Goal: Transaction & Acquisition: Purchase product/service

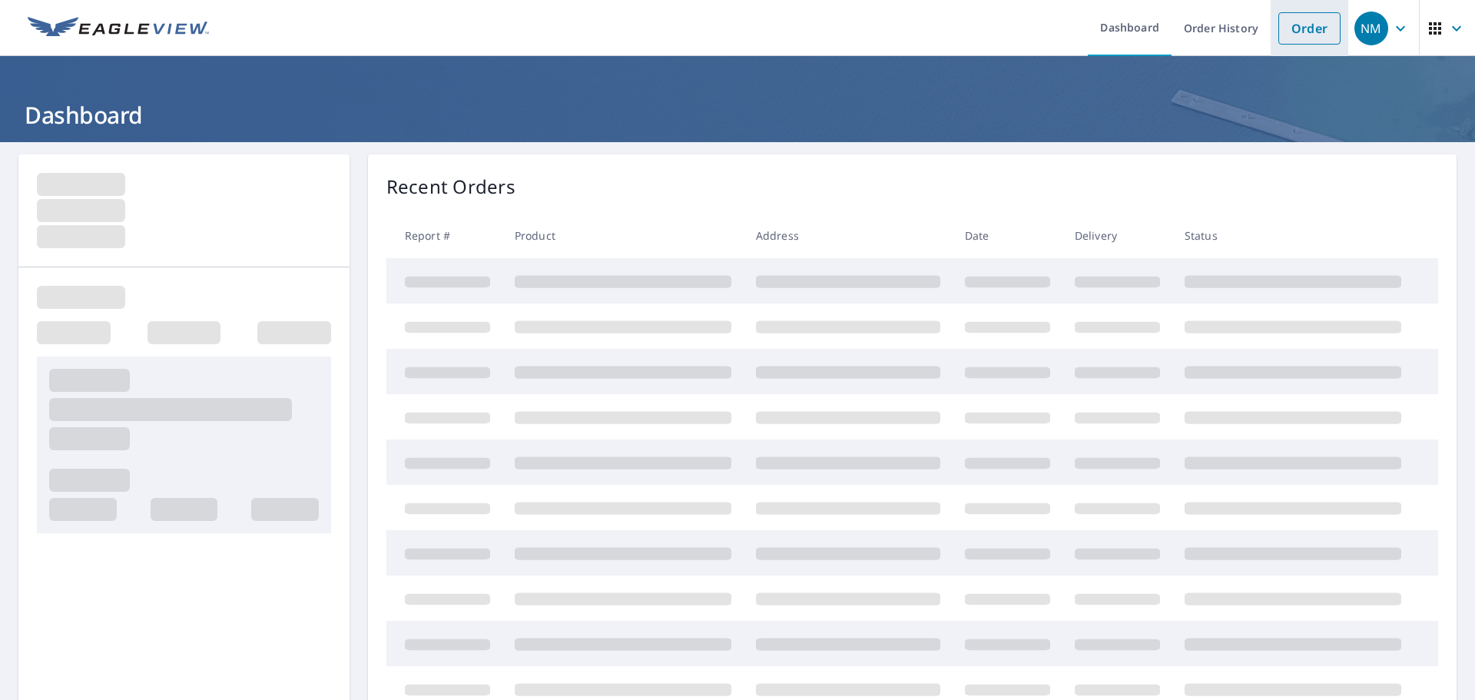
click at [1280, 32] on link "Order" at bounding box center [1310, 28] width 62 height 32
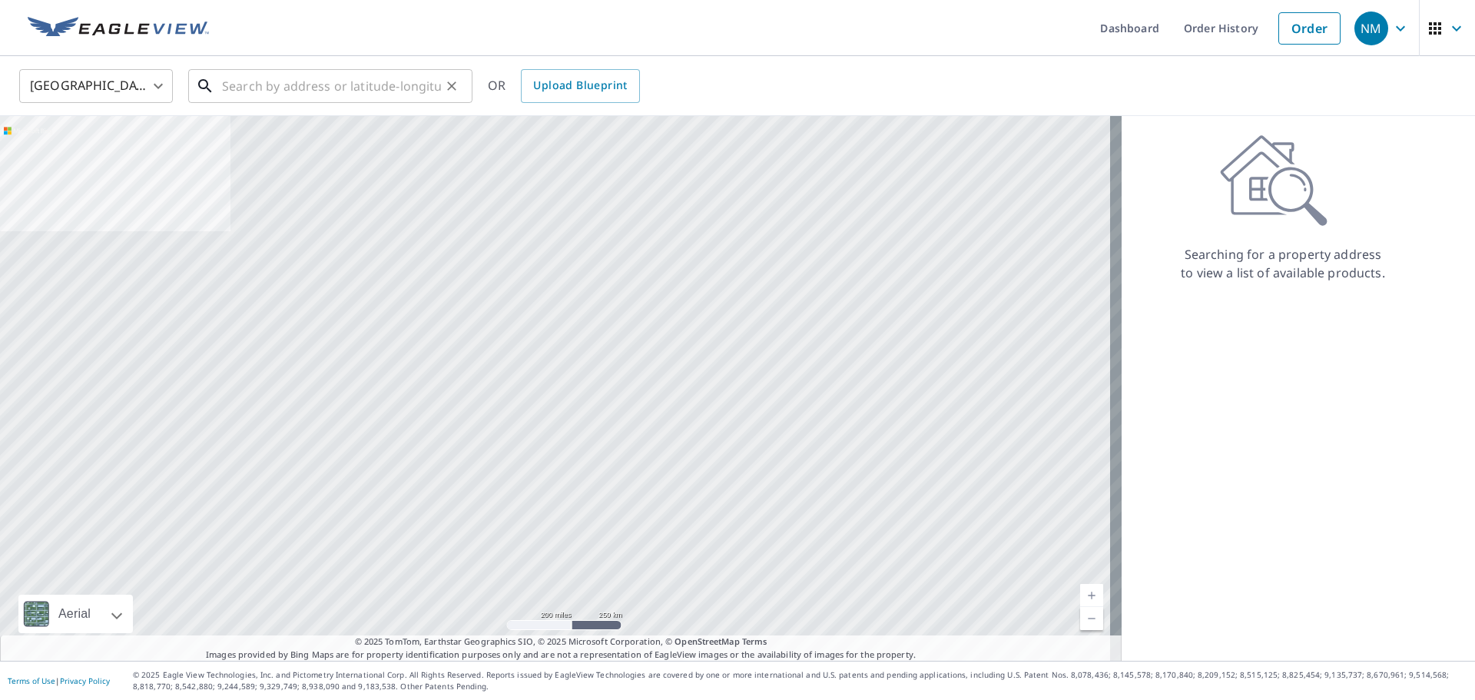
click at [296, 98] on input "text" at bounding box center [331, 86] width 219 height 43
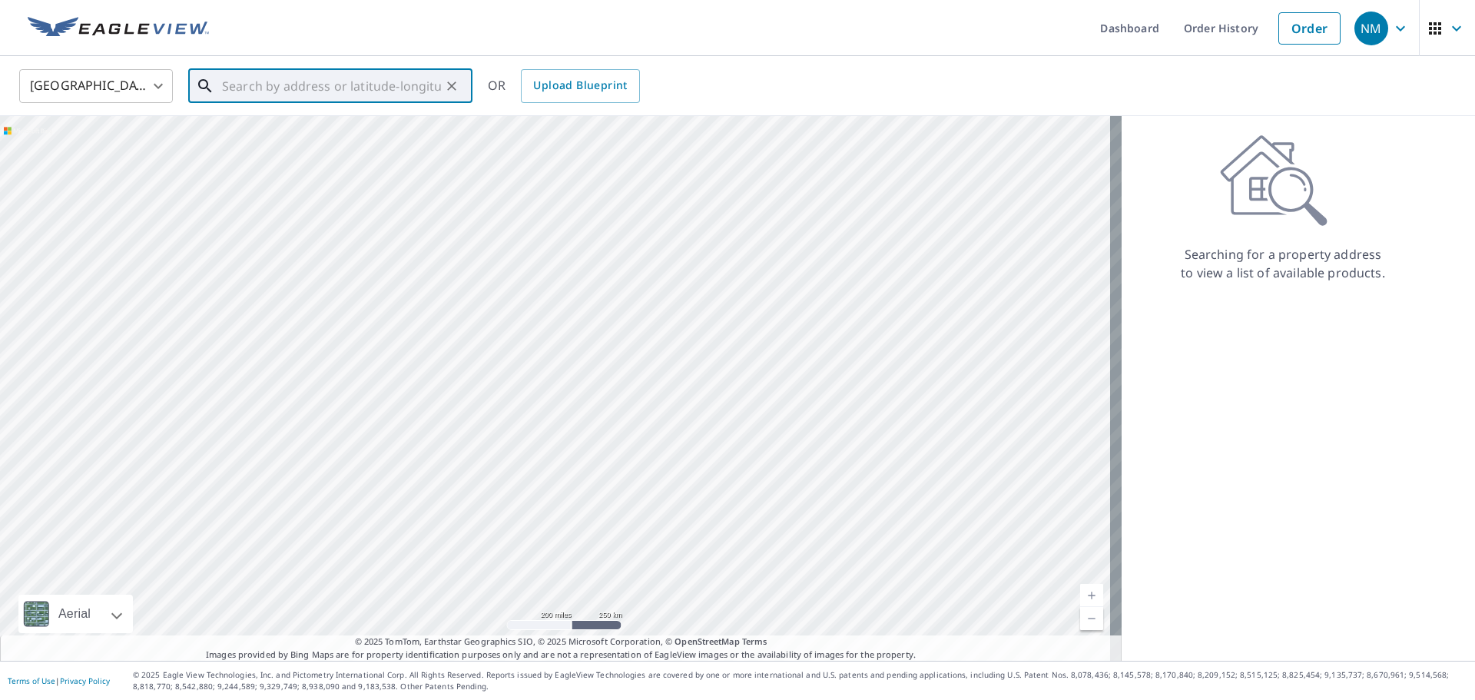
paste input "[STREET_ADDRESS]"
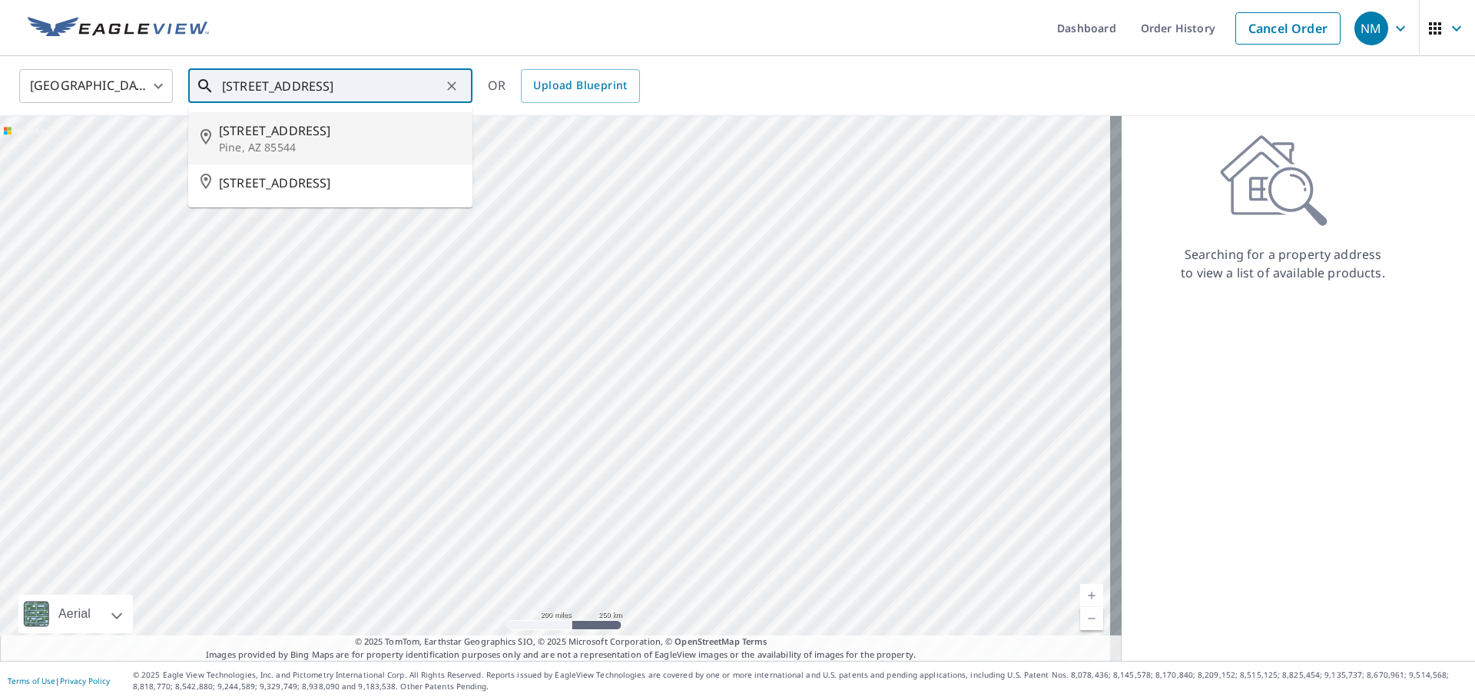
click at [310, 134] on span "[STREET_ADDRESS]" at bounding box center [339, 130] width 241 height 18
type input "[STREET_ADDRESS]"
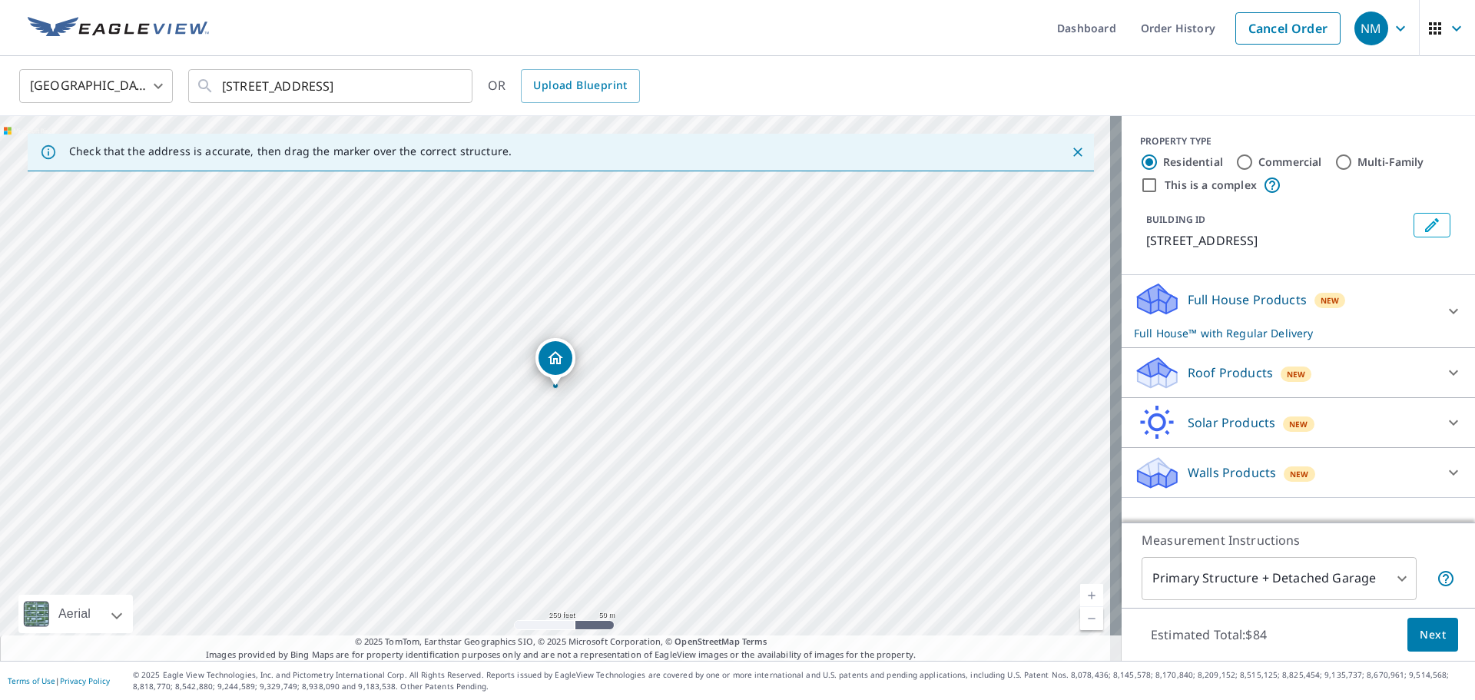
click at [1343, 391] on div "Roof Products New" at bounding box center [1284, 373] width 301 height 36
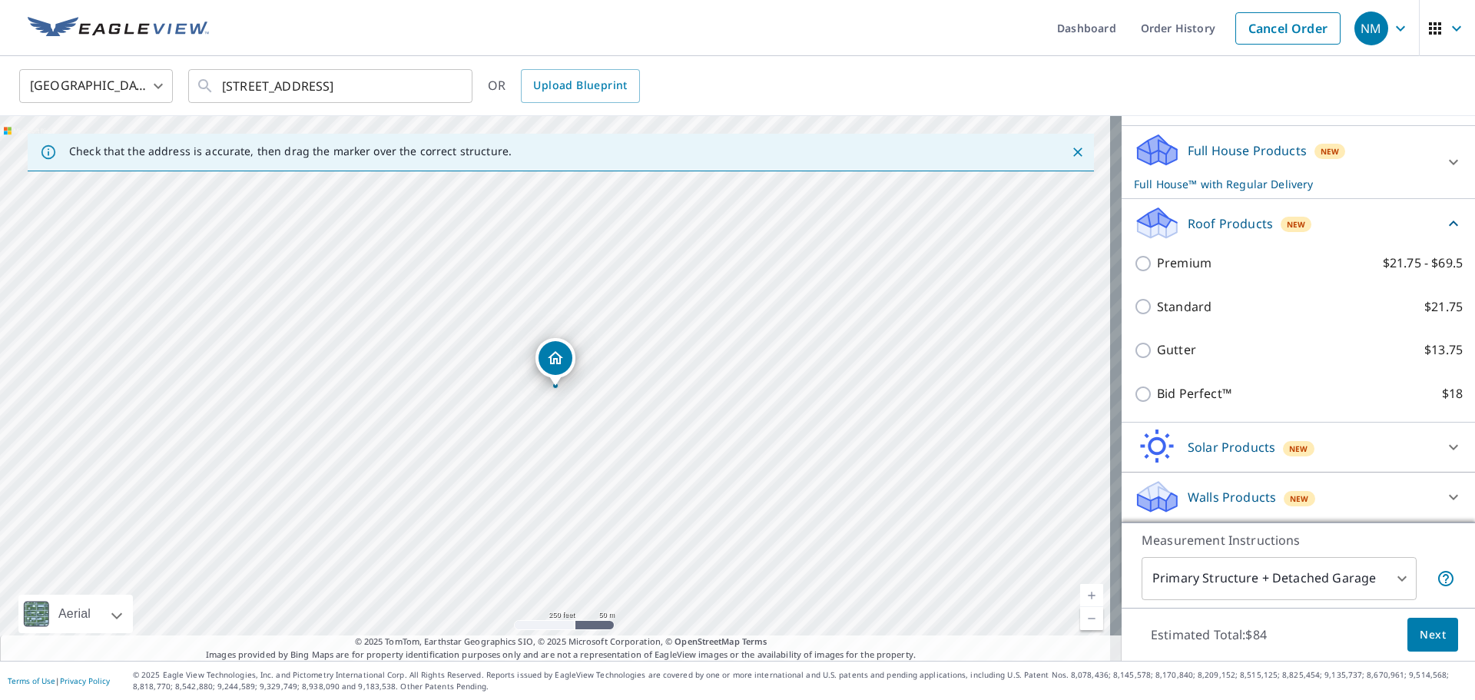
scroll to position [168, 0]
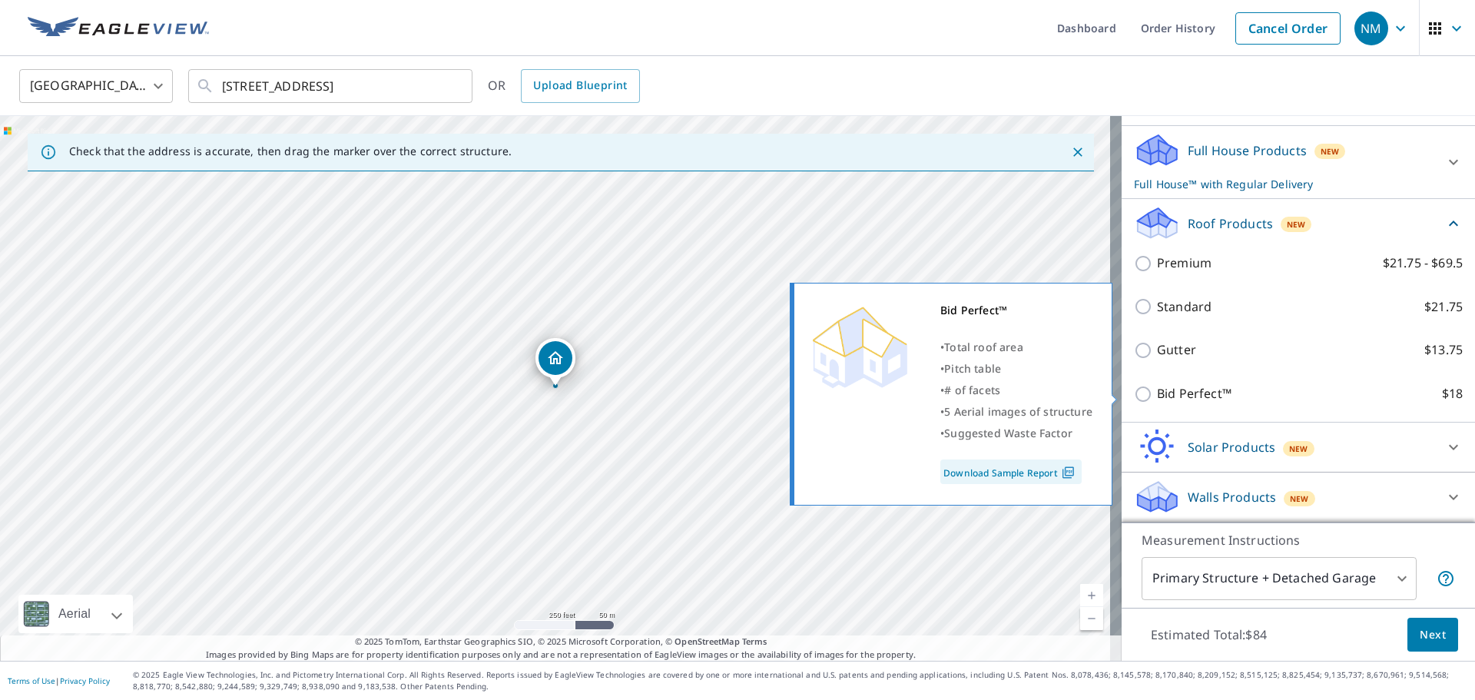
click at [1190, 399] on p "Bid Perfect™" at bounding box center [1194, 393] width 75 height 19
click at [1157, 399] on input "Bid Perfect™ $18" at bounding box center [1145, 394] width 23 height 18
checkbox input "true"
checkbox input "false"
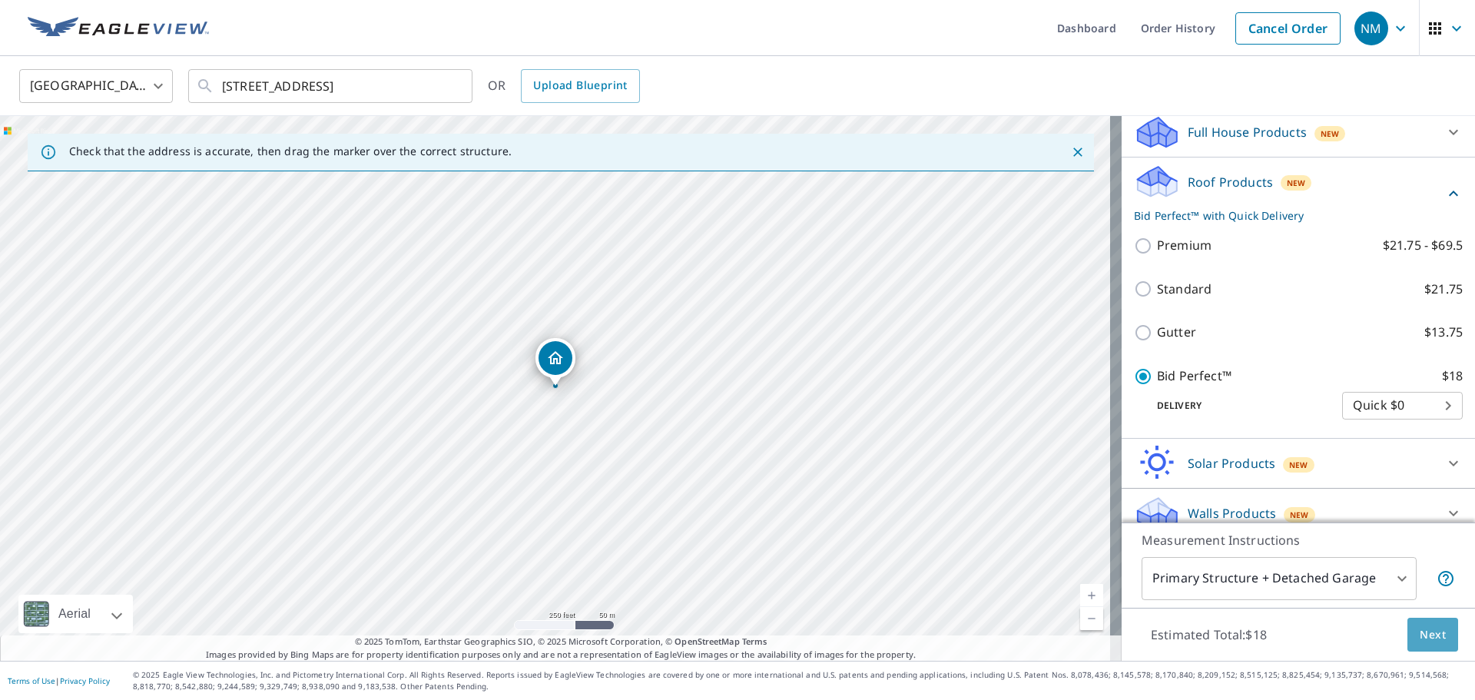
click at [1437, 646] on button "Next" at bounding box center [1433, 635] width 51 height 35
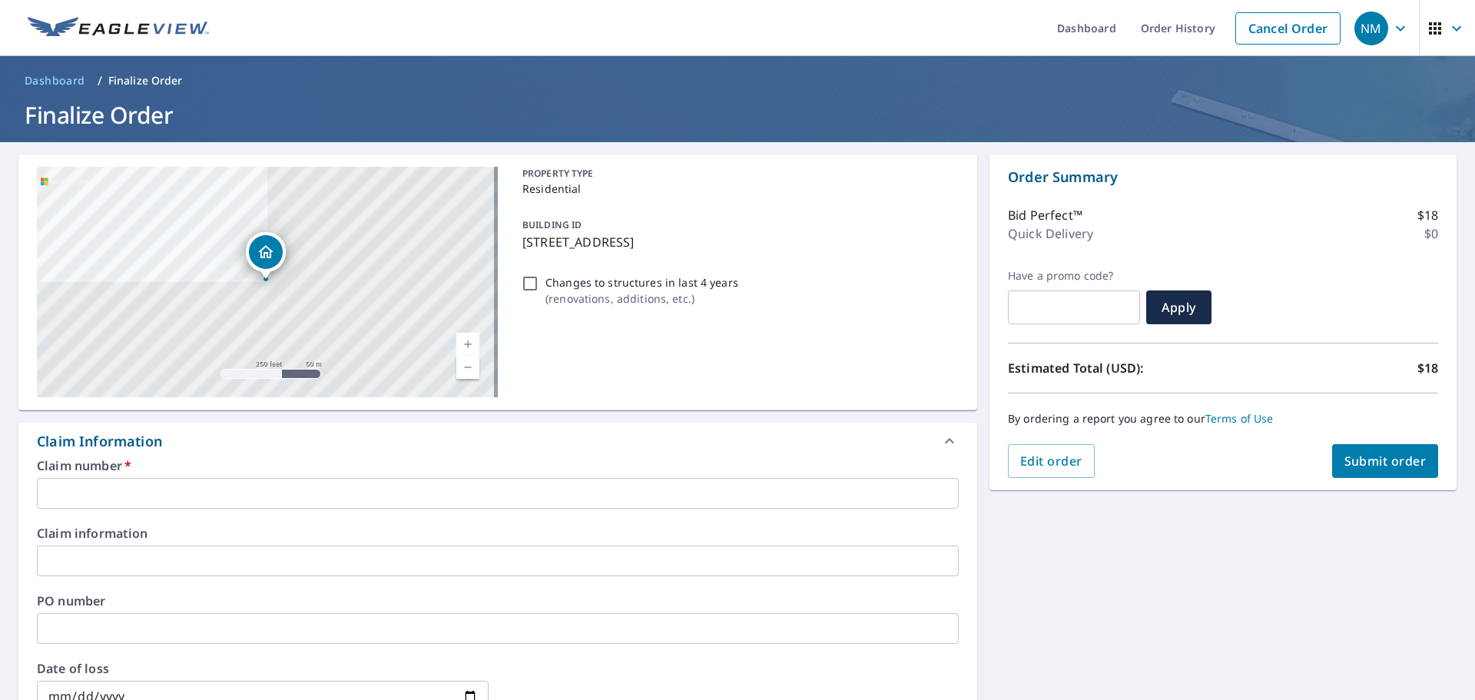
click at [679, 241] on p "[STREET_ADDRESS]" at bounding box center [738, 242] width 430 height 18
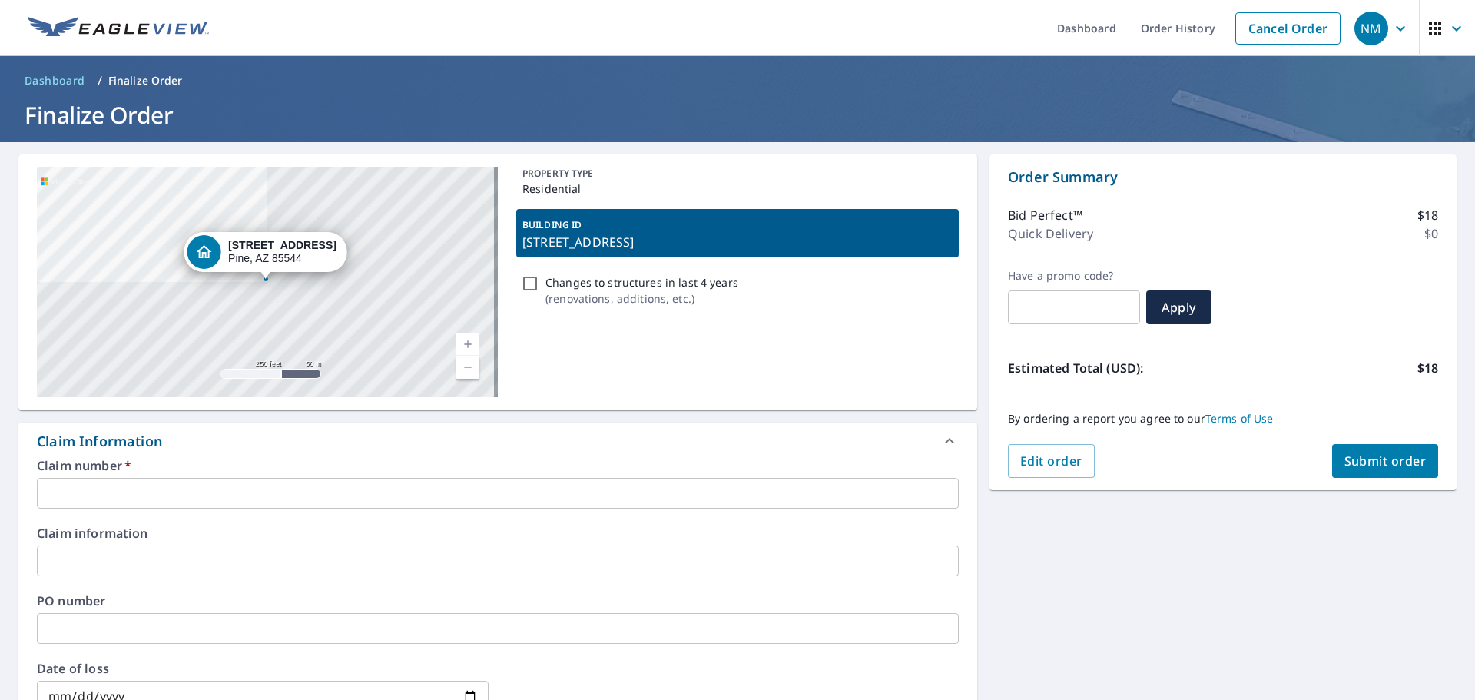
click at [679, 241] on p "[STREET_ADDRESS]" at bounding box center [738, 242] width 430 height 18
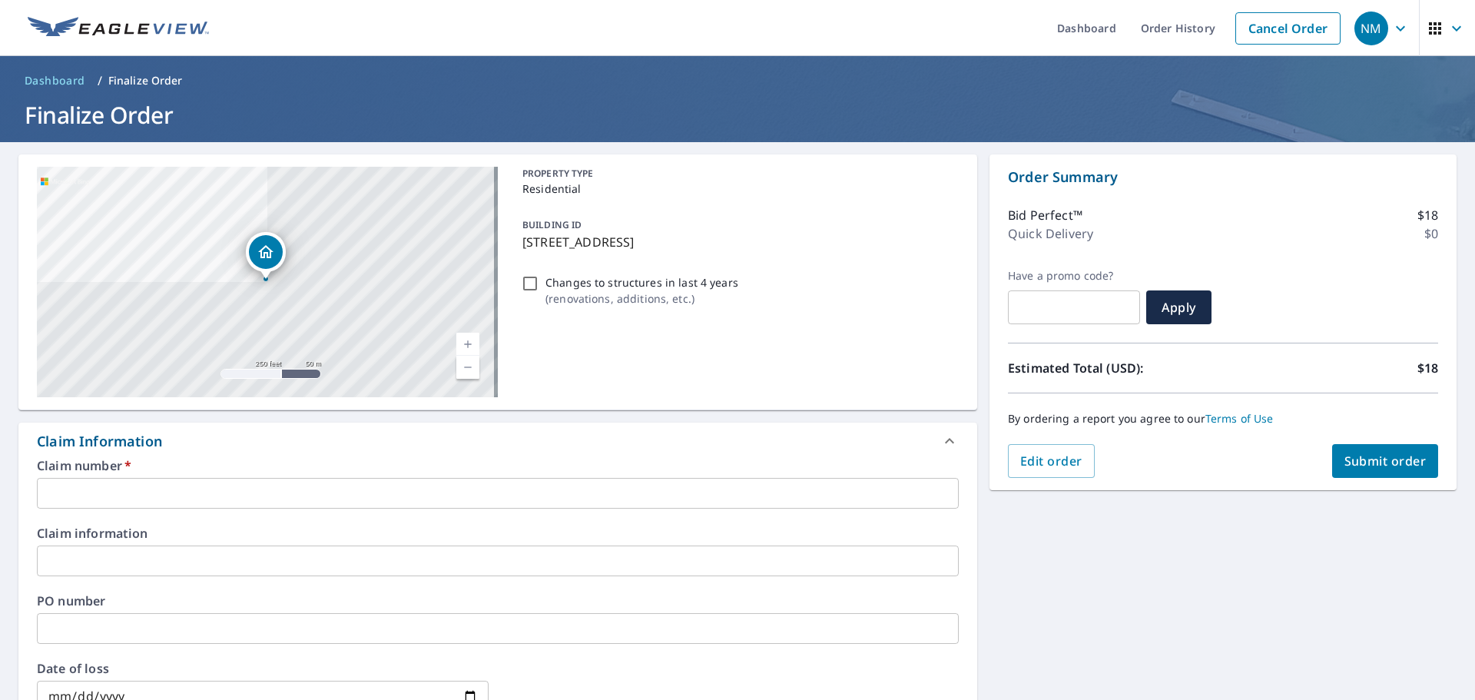
click at [778, 239] on p "[STREET_ADDRESS]" at bounding box center [738, 242] width 430 height 18
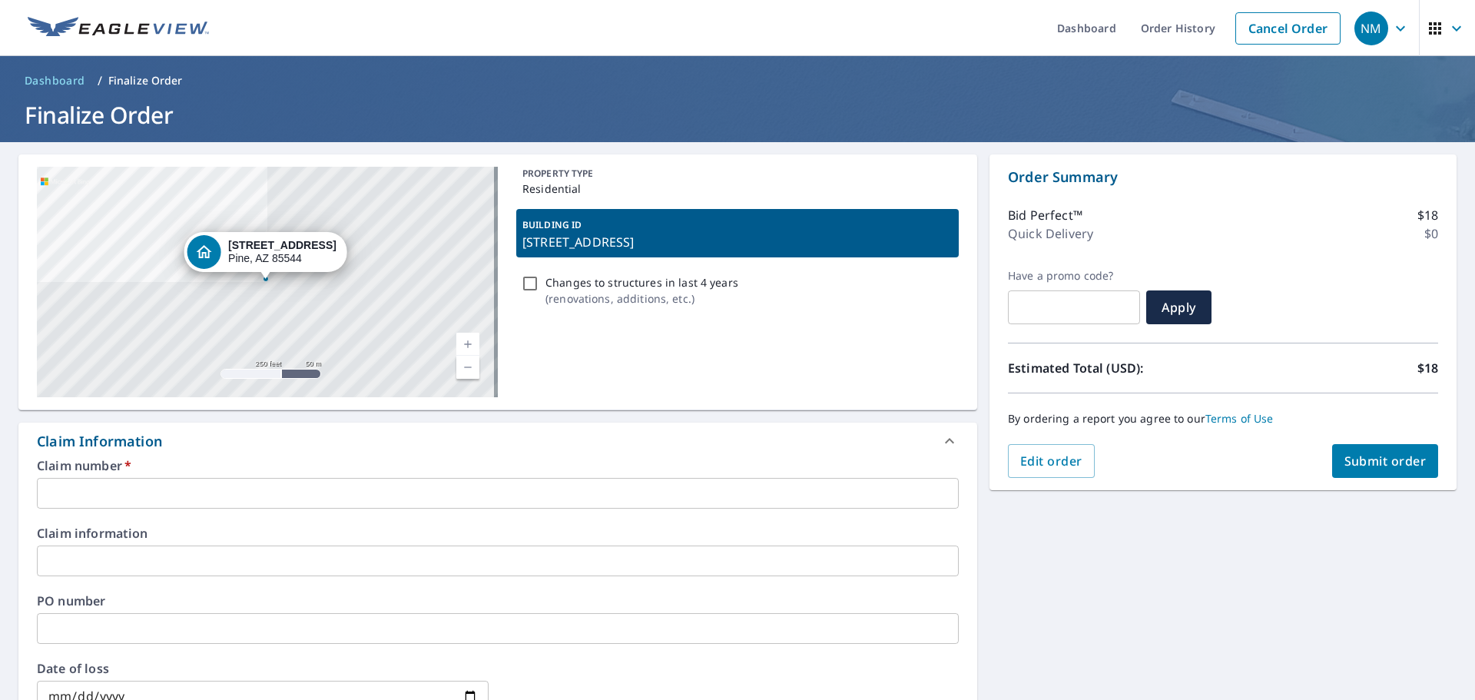
drag, startPoint x: 791, startPoint y: 242, endPoint x: 519, endPoint y: 248, distance: 271.3
click at [523, 248] on p "[STREET_ADDRESS]" at bounding box center [738, 242] width 430 height 18
checkbox input "true"
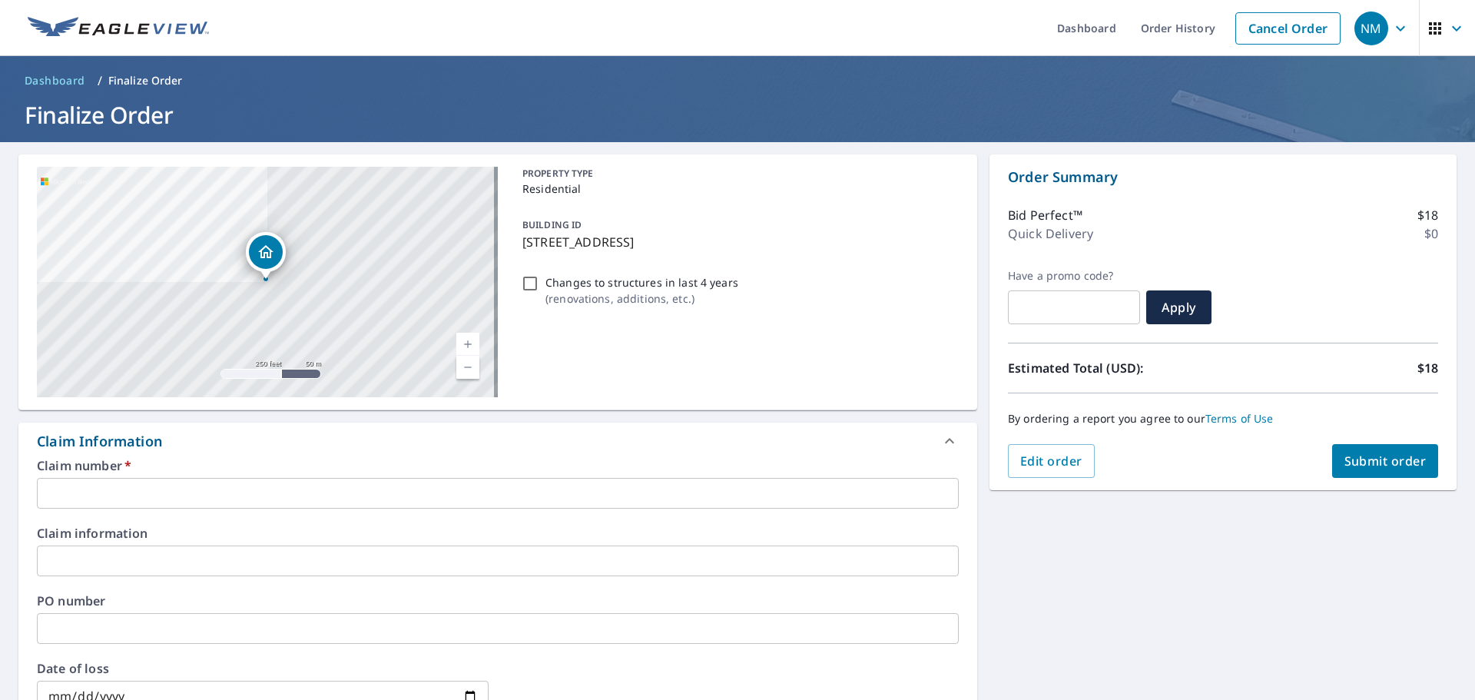
copy p "[STREET_ADDRESS]"
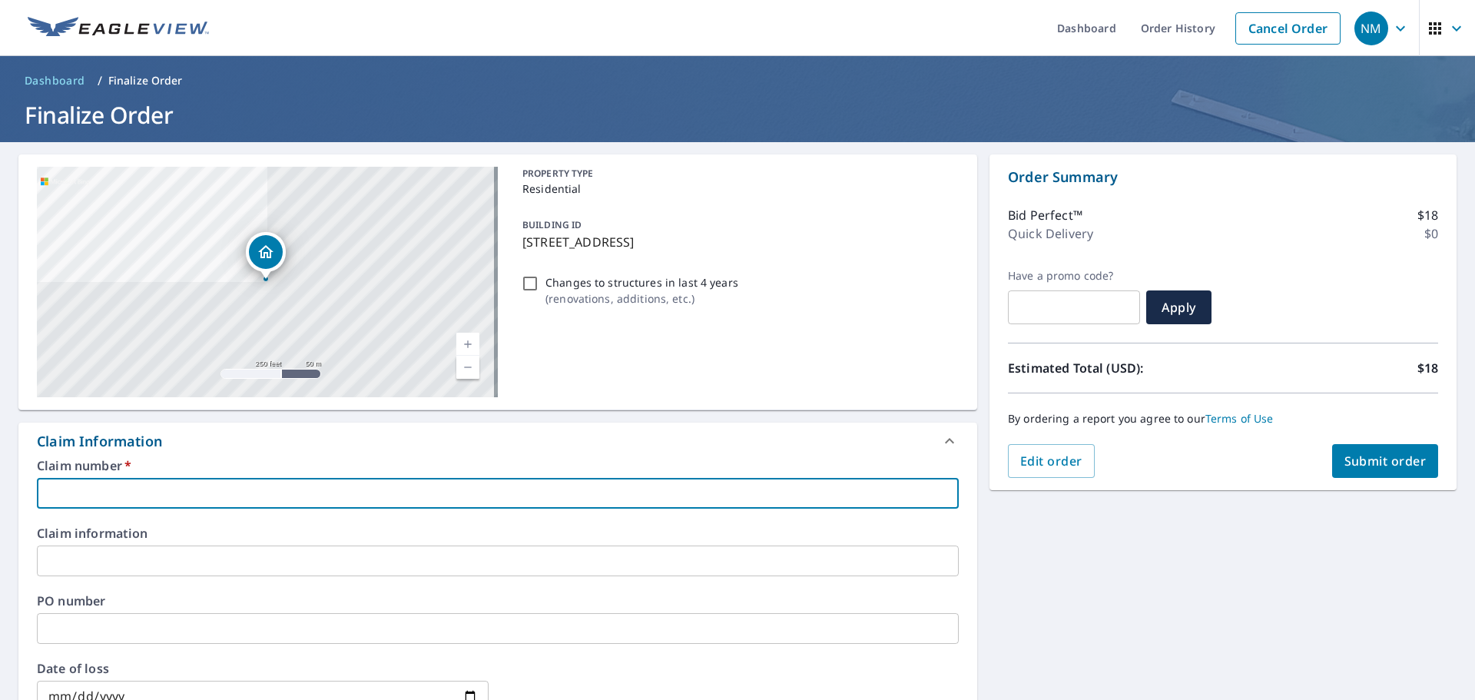
click at [337, 492] on input "text" at bounding box center [498, 493] width 922 height 31
type input "F"
checkbox input "true"
type input "FL"
checkbox input "true"
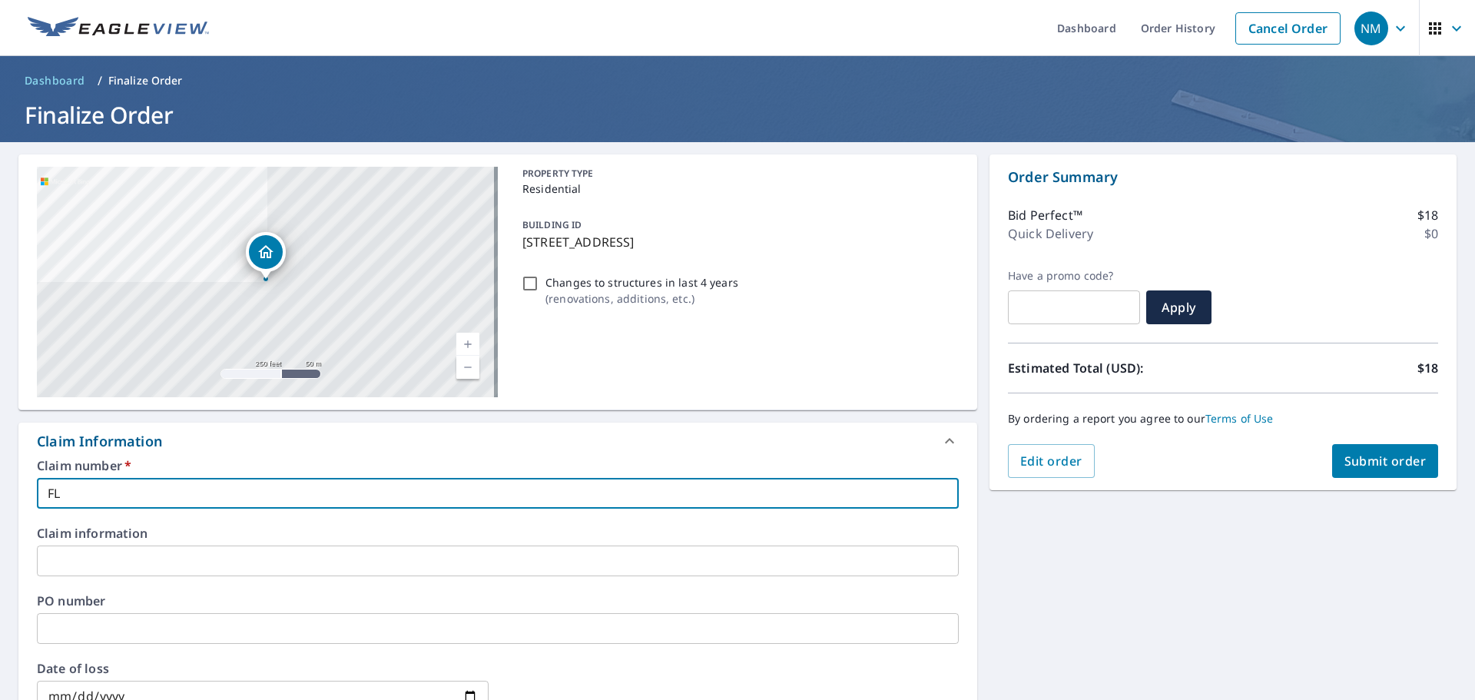
type input "FLG"
checkbox input "true"
type input "FLG"
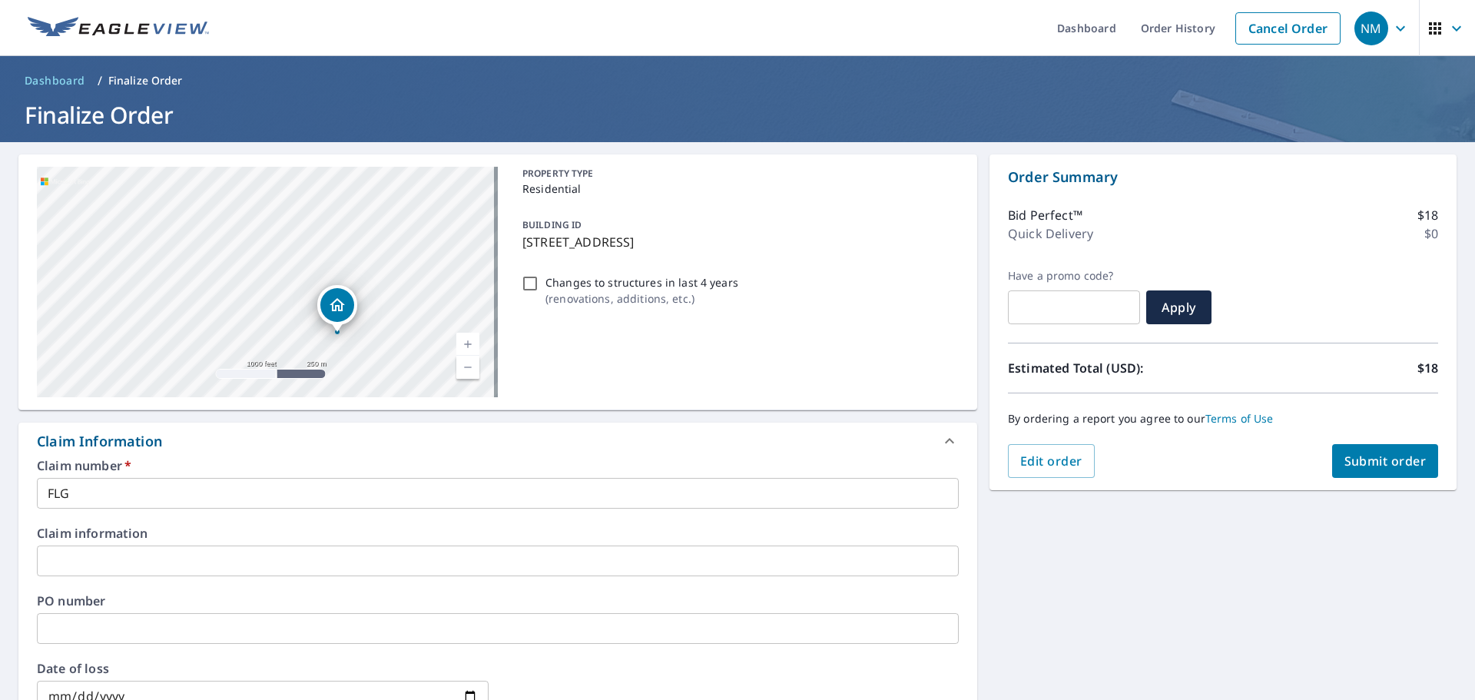
scroll to position [307, 0]
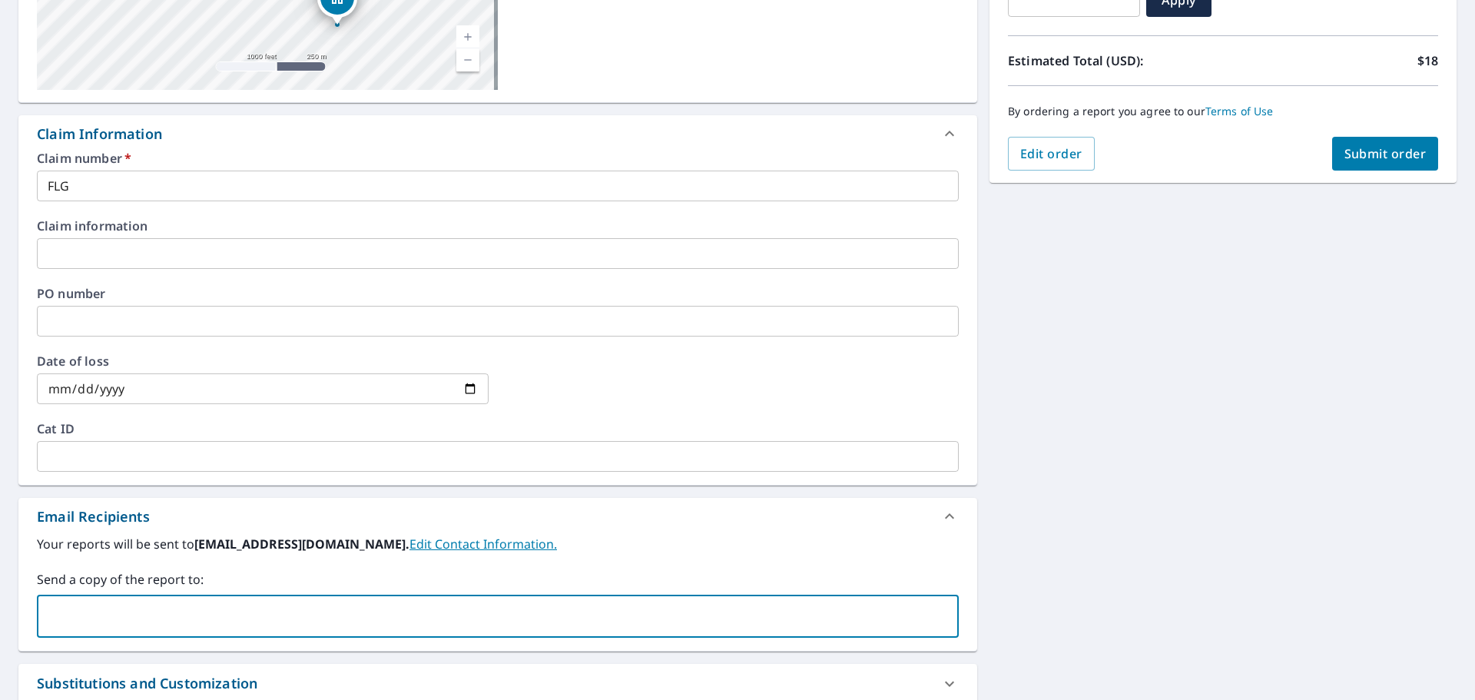
click at [190, 611] on input "text" at bounding box center [486, 616] width 885 height 29
paste input "[PERSON_NAME][EMAIL_ADDRESS][PERSON_NAME][PERSON_NAME][DOMAIN_NAME]"
type input "[PERSON_NAME][EMAIL_ADDRESS][PERSON_NAME][PERSON_NAME][DOMAIN_NAME]"
checkbox input "true"
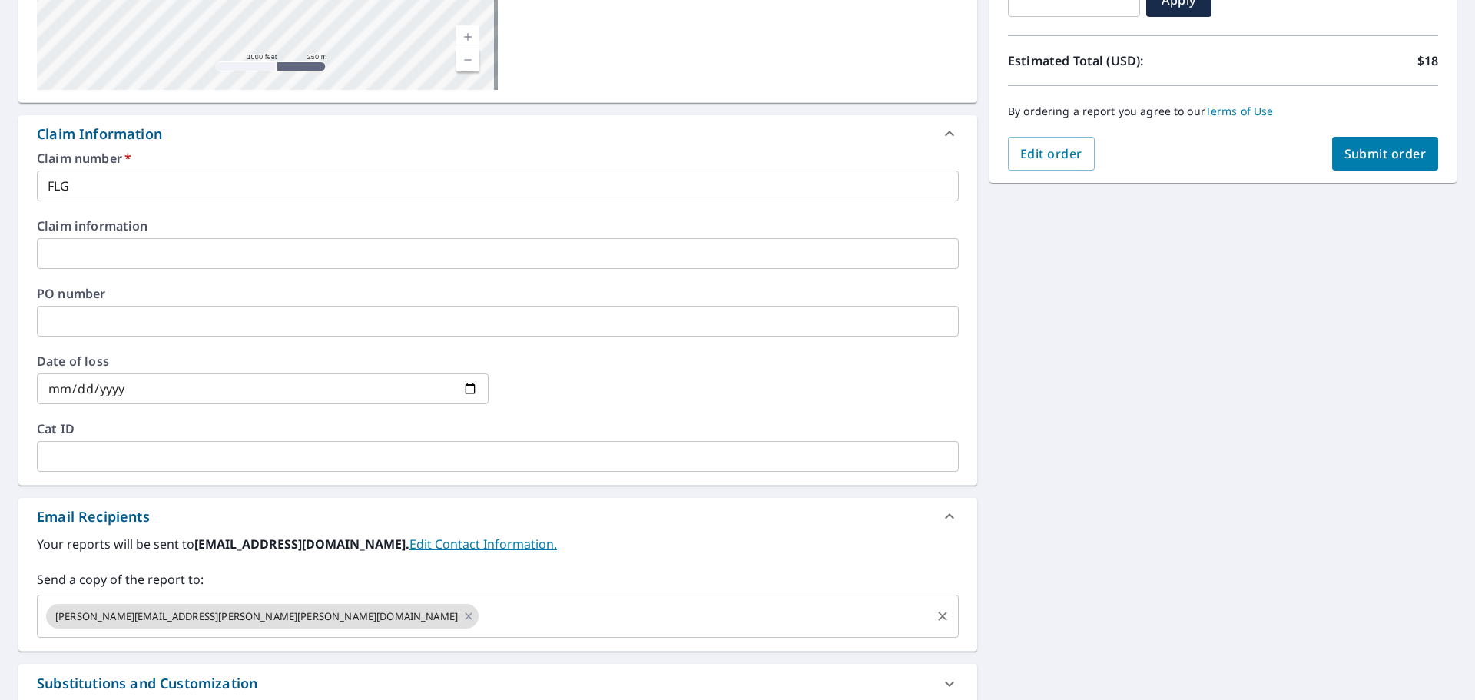
click at [481, 613] on input "text" at bounding box center [705, 616] width 448 height 29
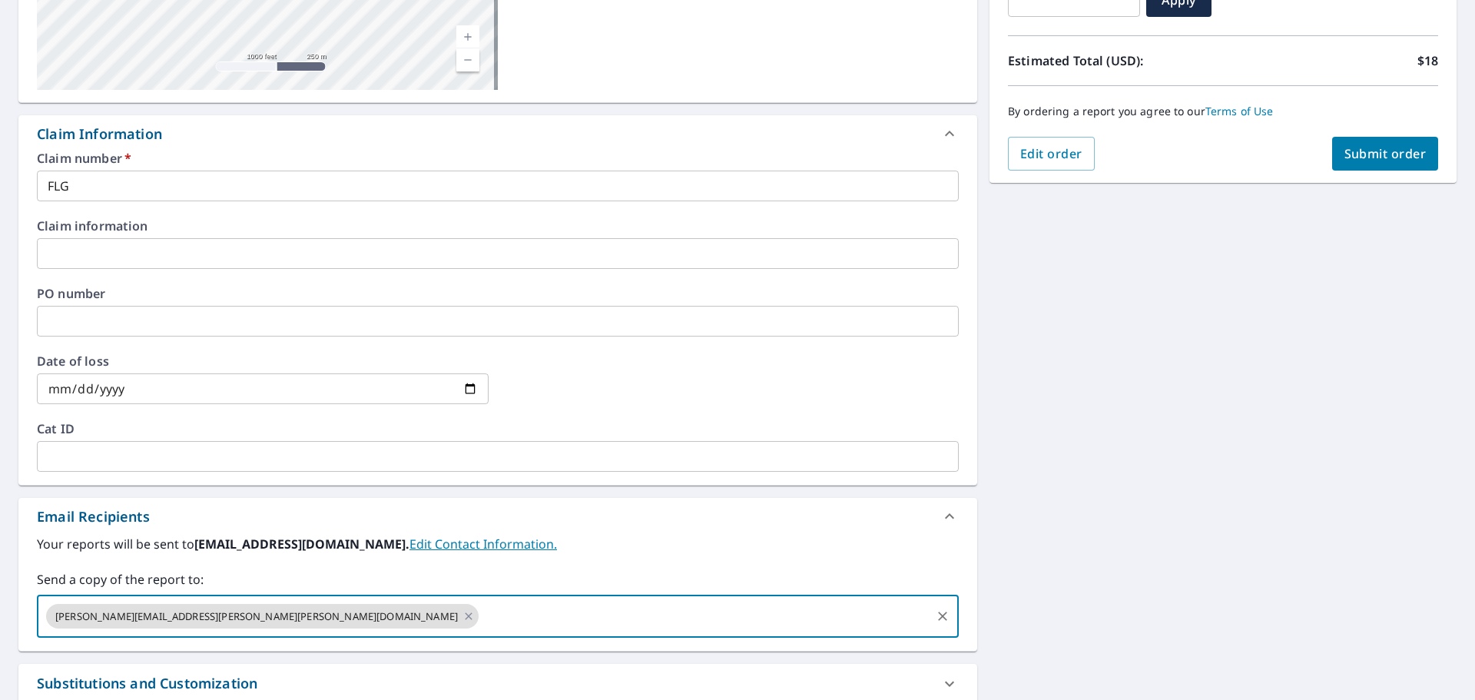
paste input "[PERSON_NAME][EMAIL_ADDRESS][PERSON_NAME][PERSON_NAME][DOMAIN_NAME]"
type input "[PERSON_NAME][EMAIL_ADDRESS][PERSON_NAME][PERSON_NAME][DOMAIN_NAME]"
checkbox input "true"
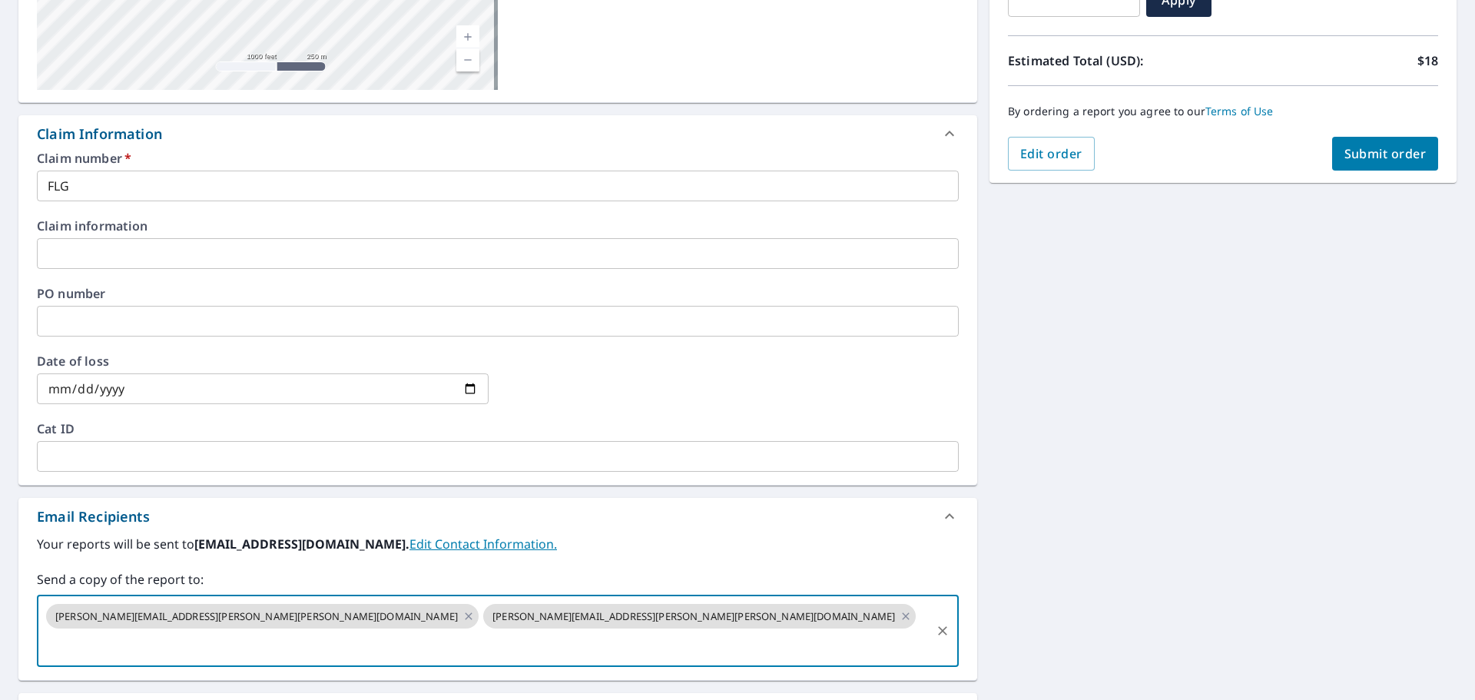
click at [577, 631] on input "text" at bounding box center [486, 645] width 885 height 29
paste input "[PERSON_NAME][EMAIL_ADDRESS][PERSON_NAME][DOMAIN_NAME]"
type input "[PERSON_NAME][EMAIL_ADDRESS][PERSON_NAME][DOMAIN_NAME]"
click at [1362, 148] on span "Submit order" at bounding box center [1386, 153] width 82 height 17
checkbox input "true"
